Goal: Information Seeking & Learning: Learn about a topic

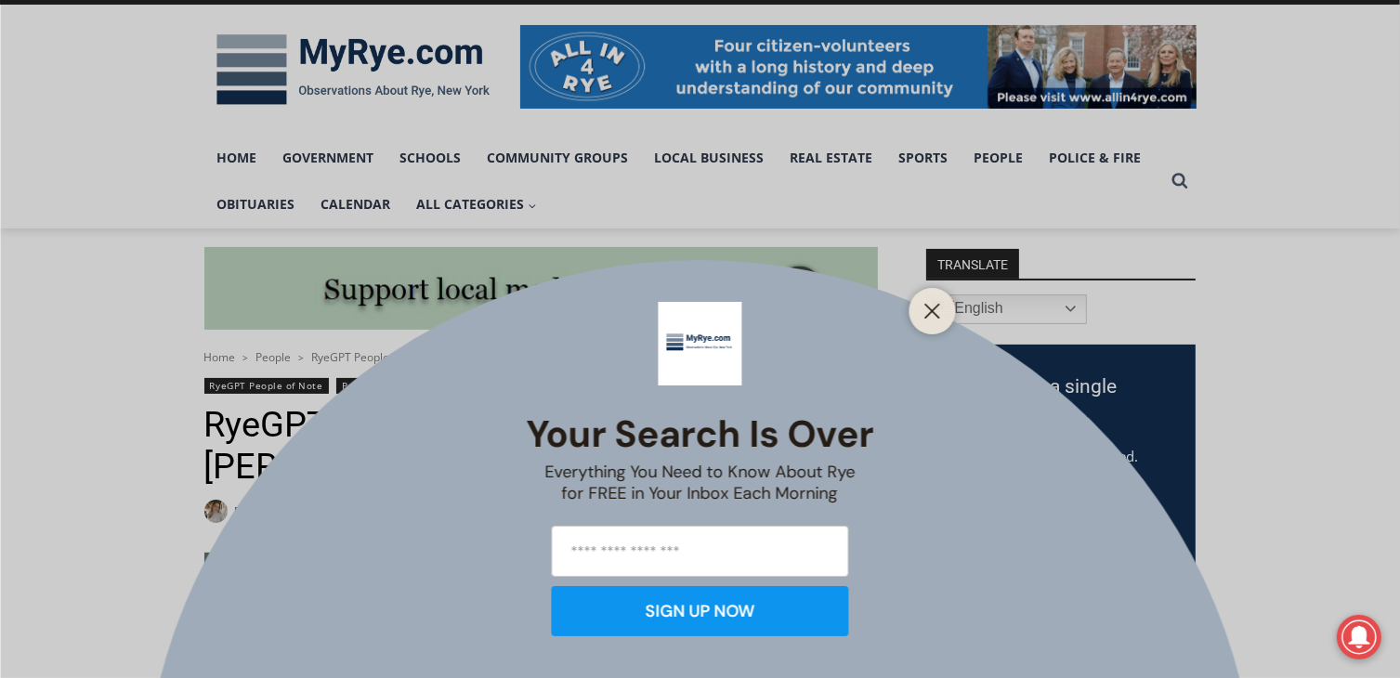
scroll to position [279, 0]
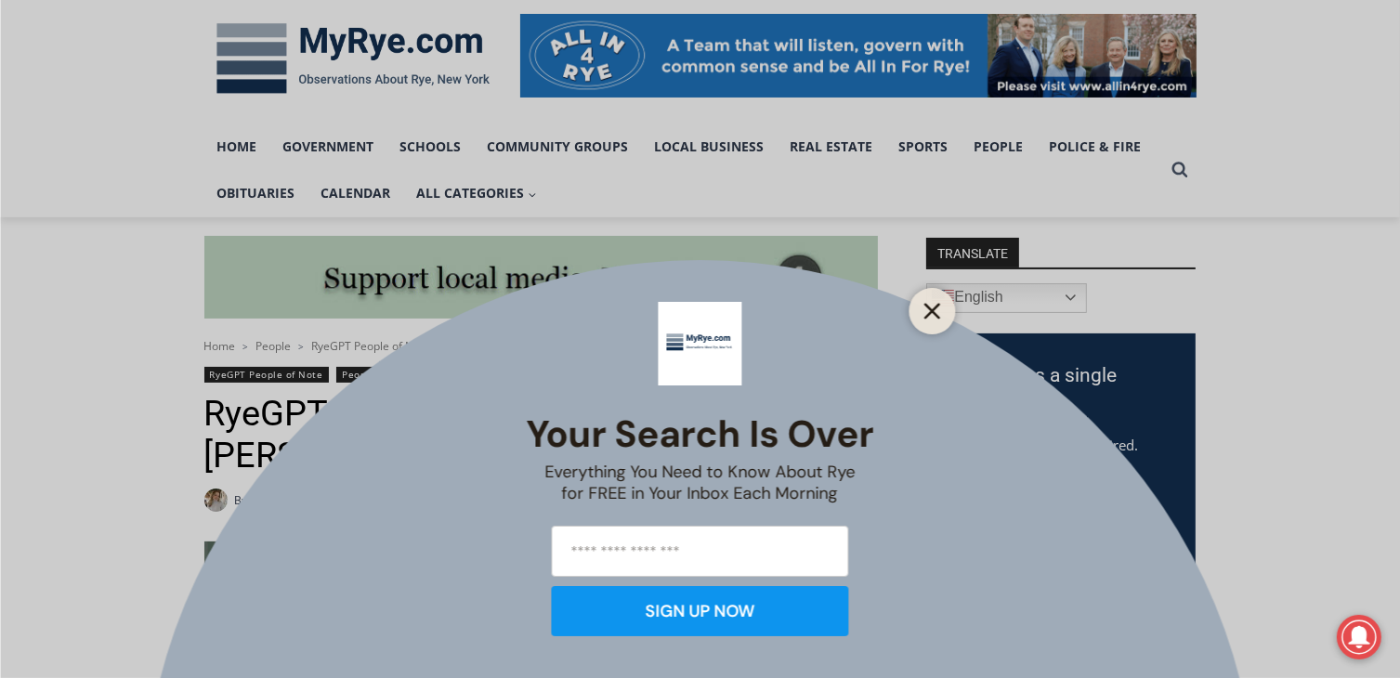
click at [934, 300] on button "Close" at bounding box center [933, 311] width 26 height 26
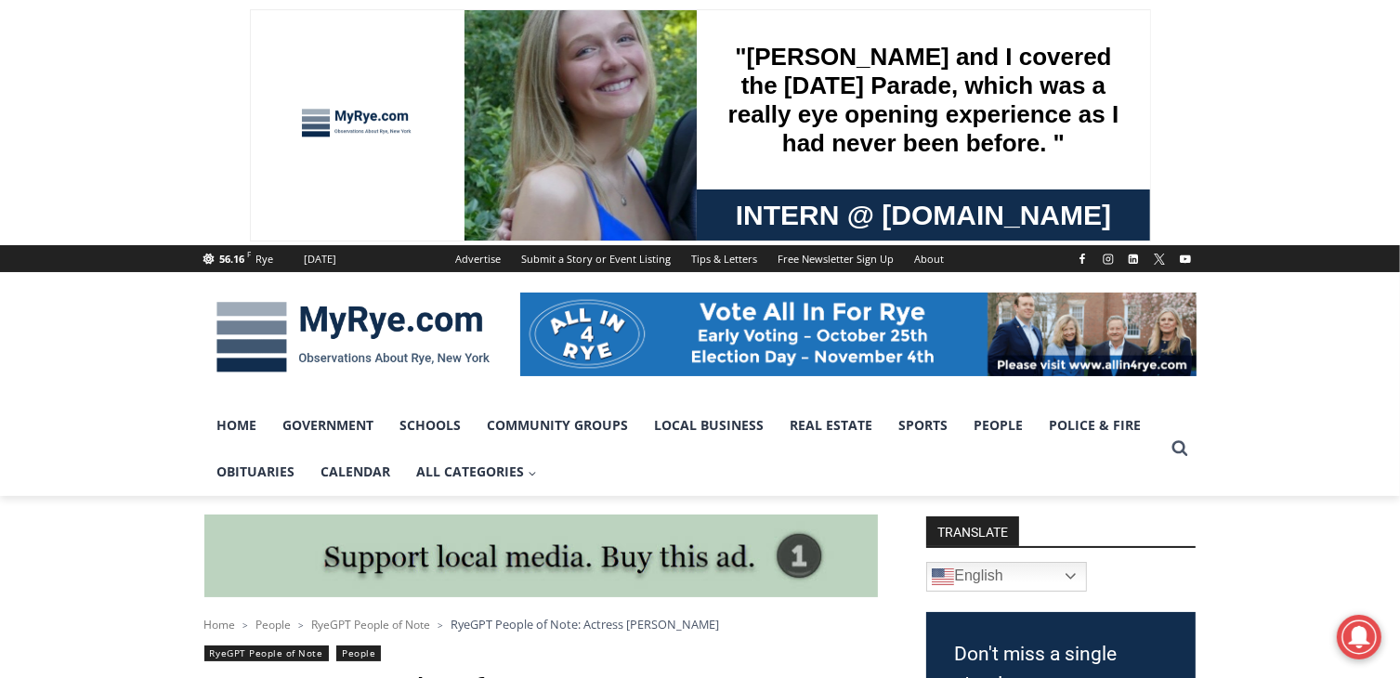
scroll to position [186, 0]
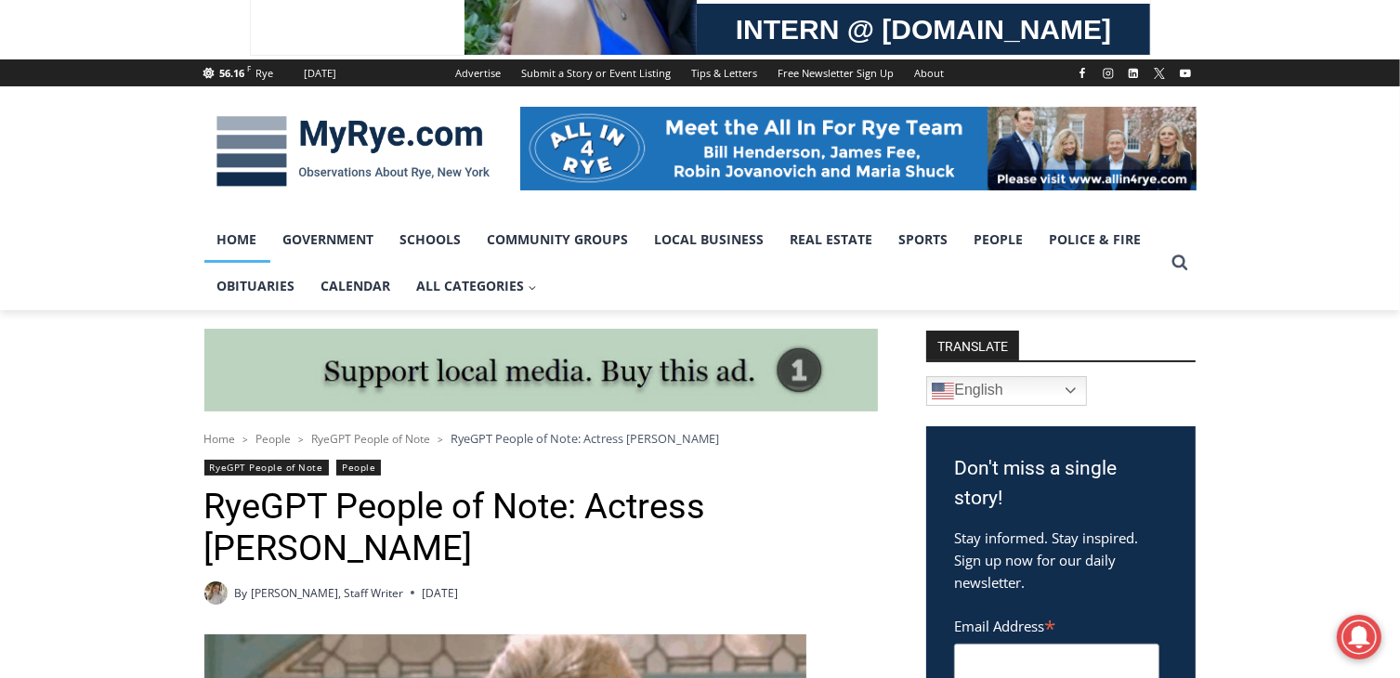
click at [230, 244] on link "Home" at bounding box center [237, 239] width 66 height 46
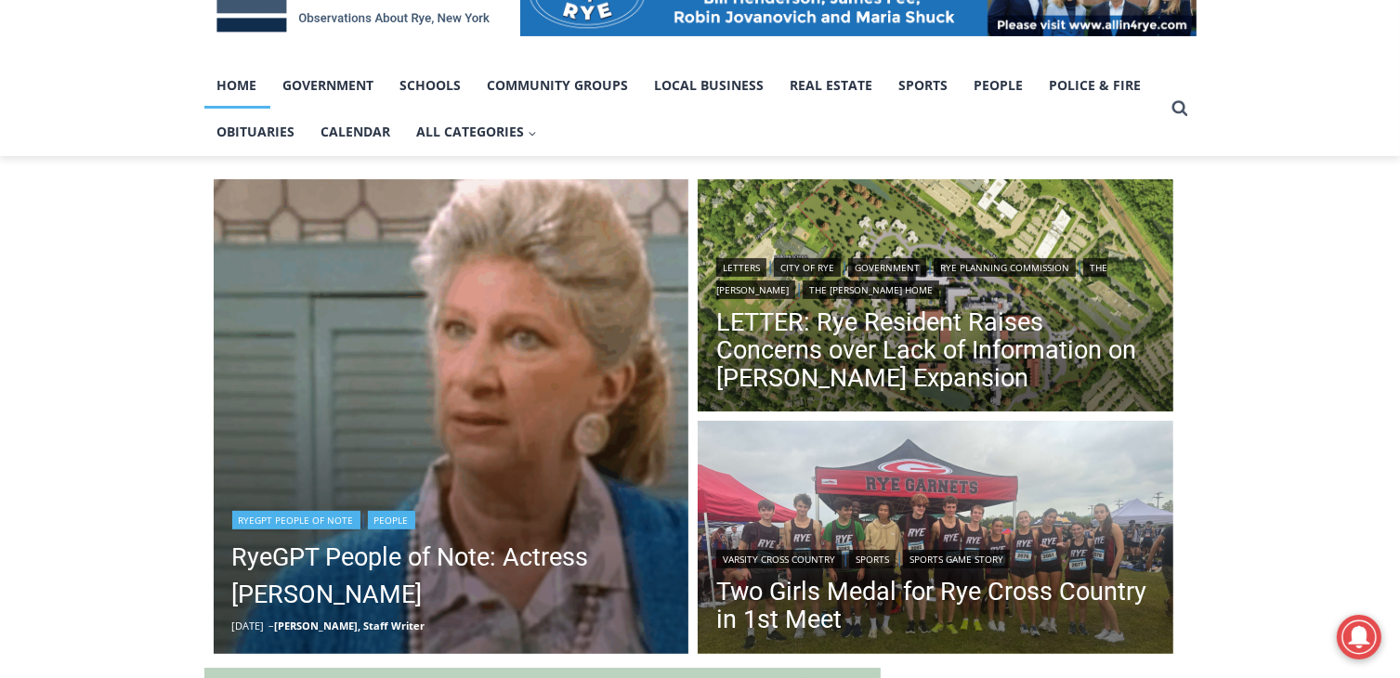
scroll to position [372, 0]
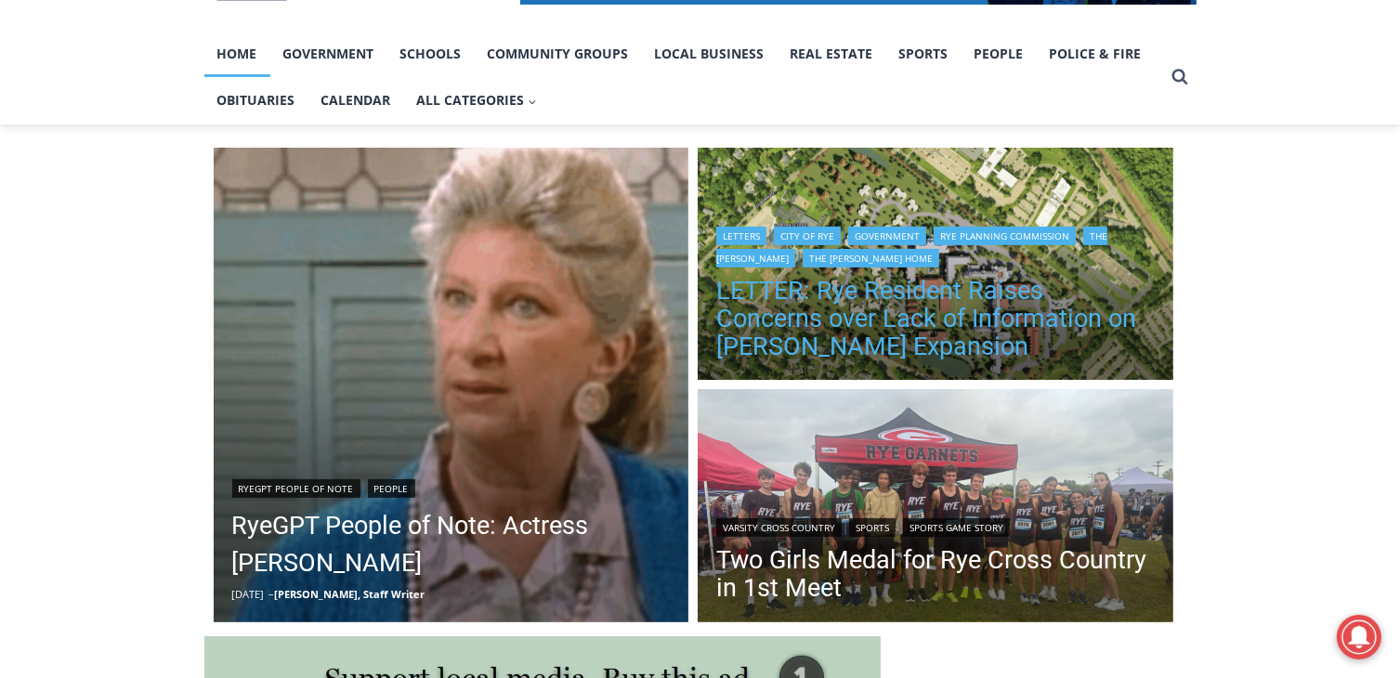
click at [853, 280] on link "LETTER: Rye Resident Raises Concerns over Lack of Information on [PERSON_NAME] …" at bounding box center [935, 319] width 438 height 84
